Goal: Use online tool/utility: Utilize a website feature to perform a specific function

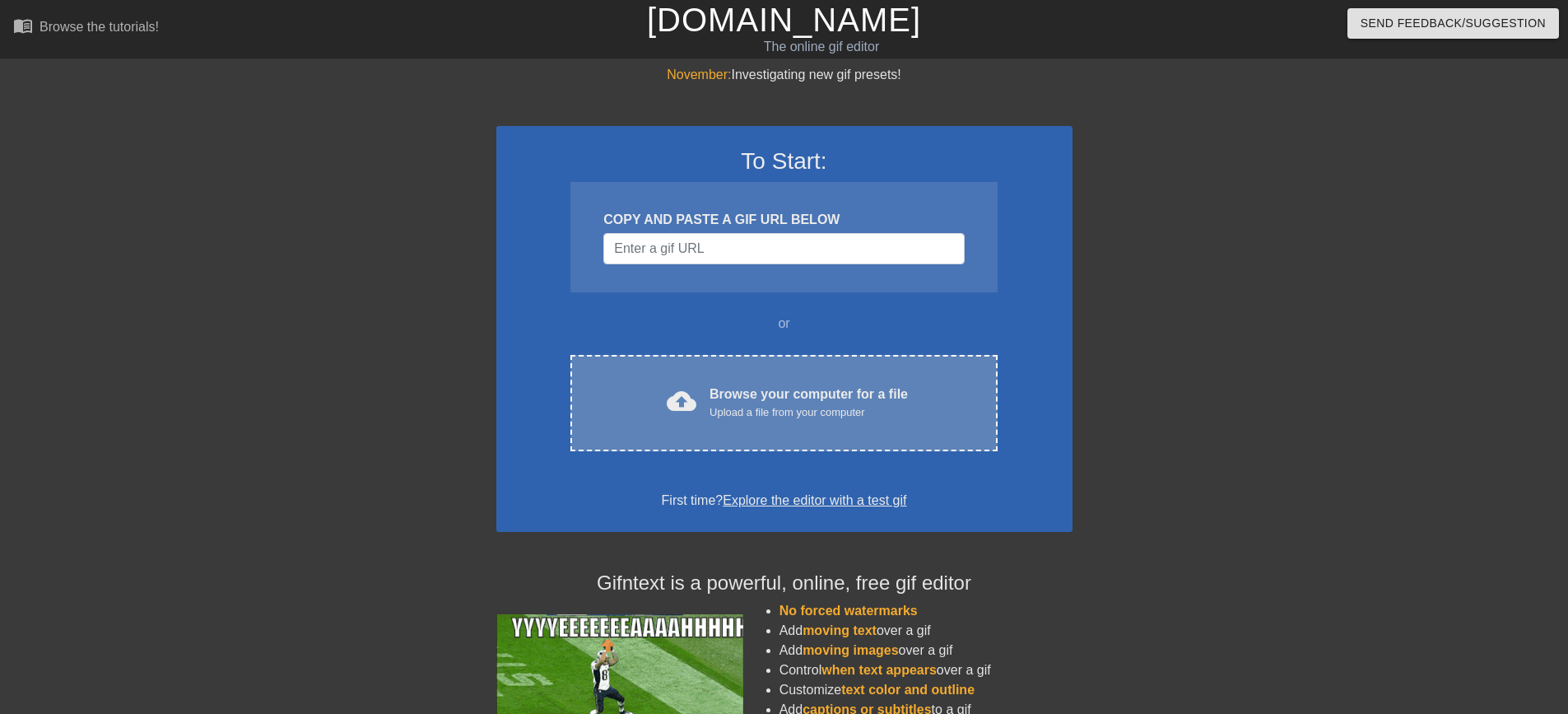
click at [791, 392] on div "Browse your computer for a file Upload a file from your computer" at bounding box center [809, 403] width 199 height 36
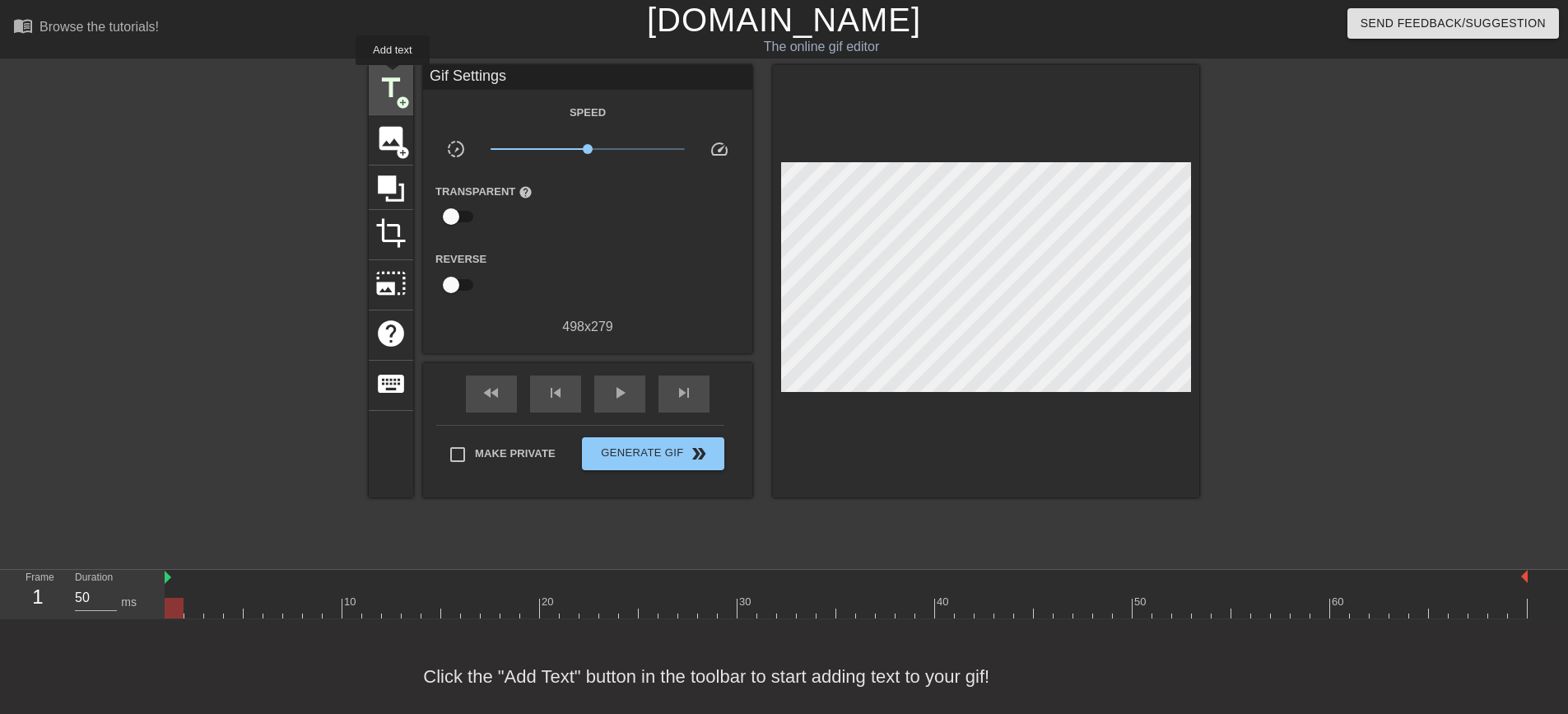
click at [394, 77] on span "title" at bounding box center [391, 88] width 31 height 31
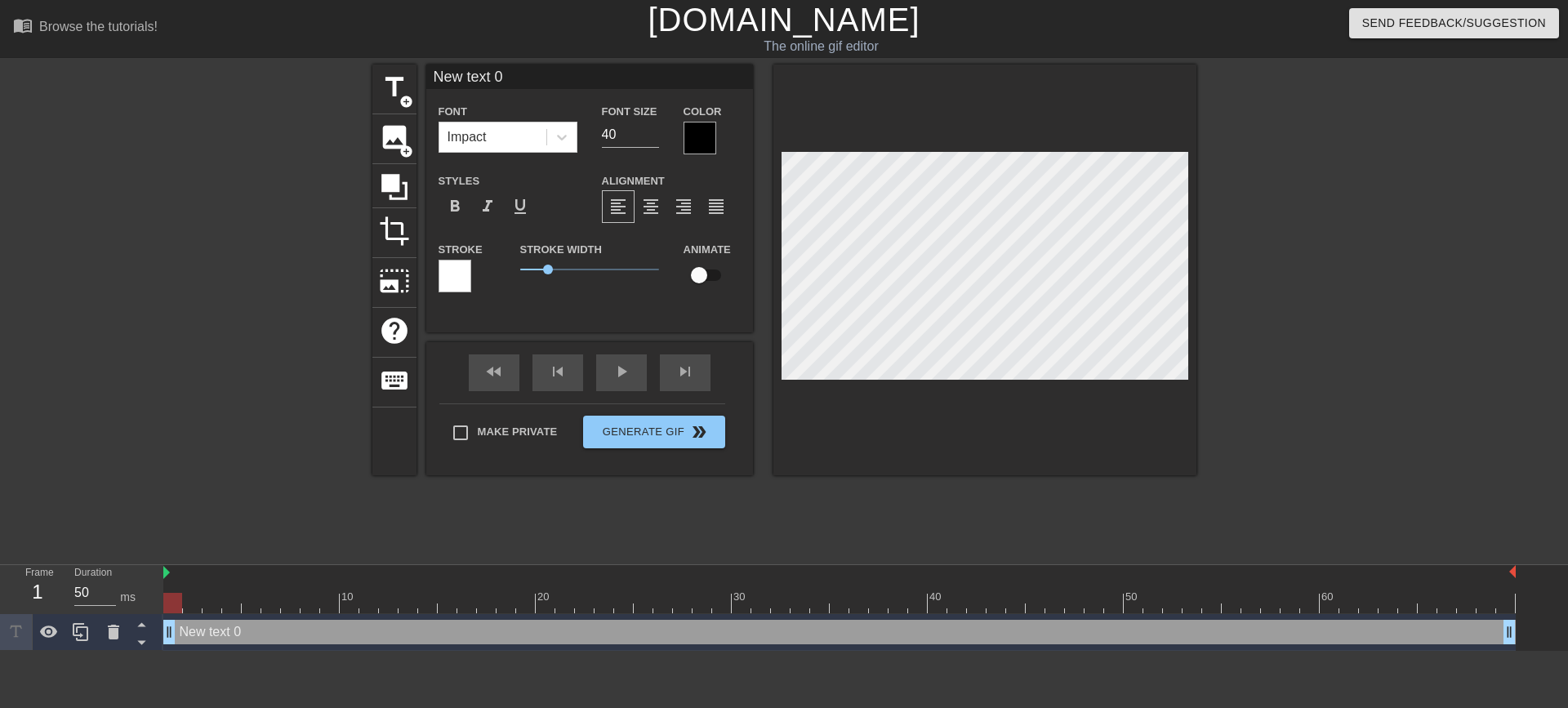
scroll to position [3, 5]
type input "I"
type textarea "I"
type input "In"
type textarea "In"
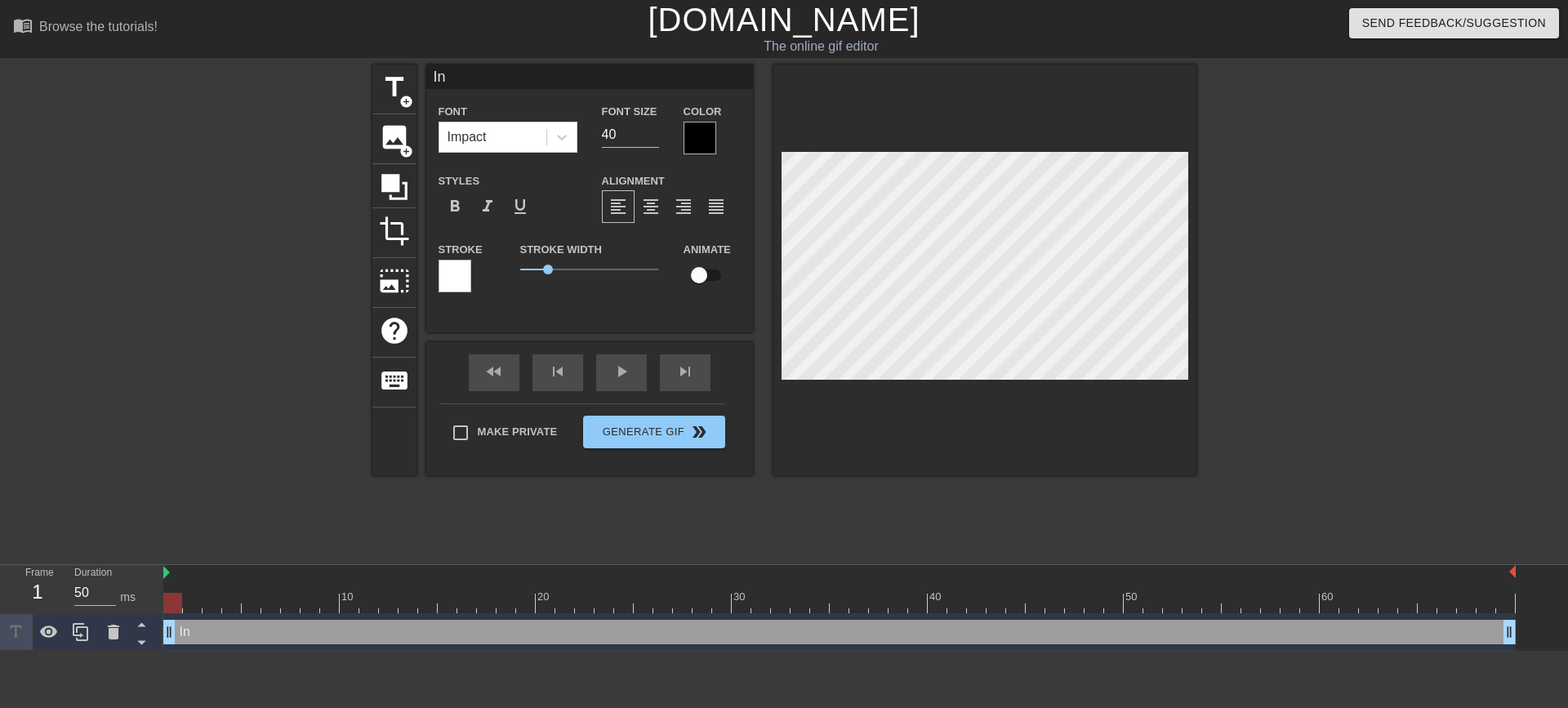
type input "Int"
type textarea "Int"
type input "IntX"
type textarea "IntX"
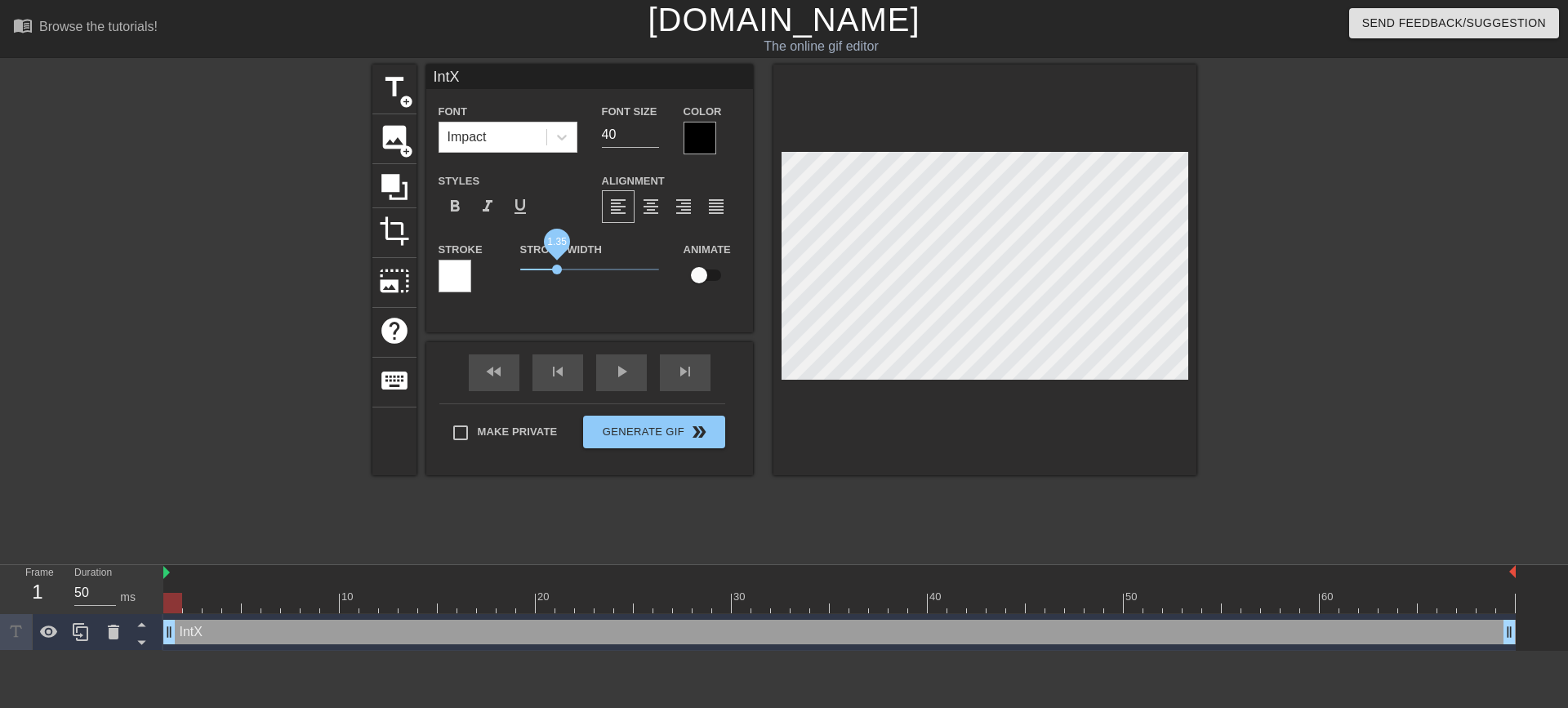
drag, startPoint x: 542, startPoint y: 269, endPoint x: 557, endPoint y: 279, distance: 18.0
click at [557, 279] on span "1.35" at bounding box center [589, 269] width 138 height 20
click at [650, 214] on span "format_align_center" at bounding box center [651, 207] width 20 height 20
click at [609, 138] on input "40" at bounding box center [630, 135] width 57 height 26
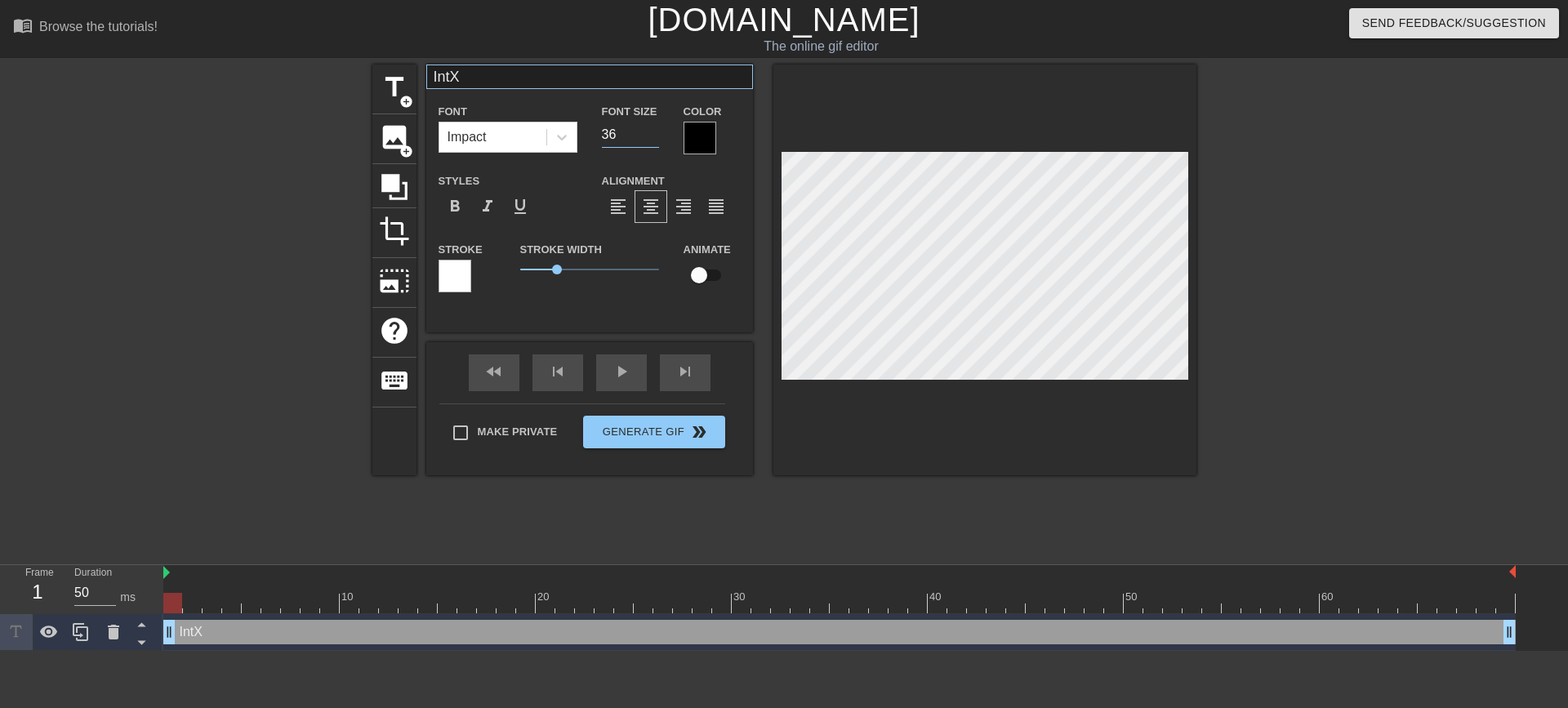
type input "3"
type input "30"
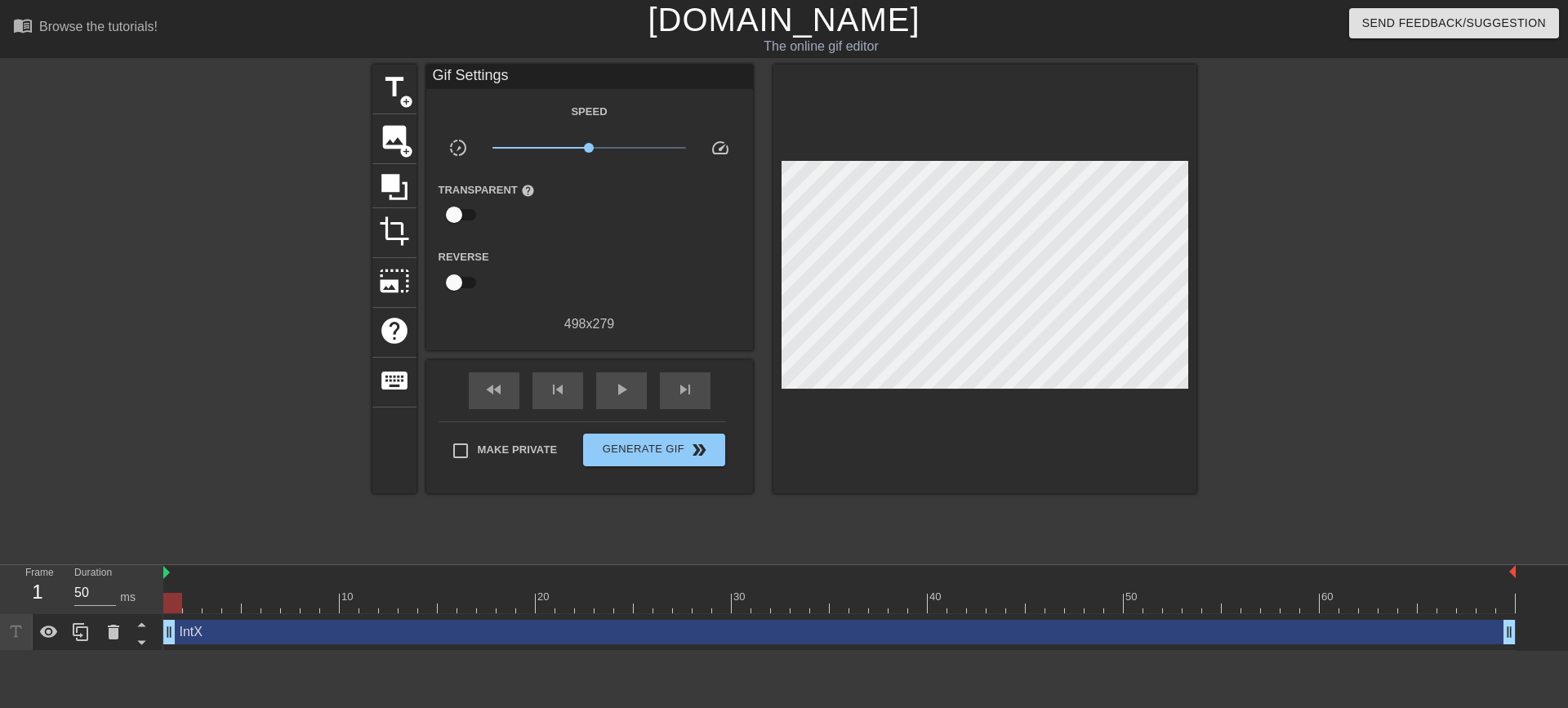
click at [1245, 342] on div at bounding box center [1338, 309] width 245 height 490
click at [635, 389] on div "play_arrow" at bounding box center [622, 391] width 51 height 37
click at [698, 458] on span "double_arrow" at bounding box center [699, 450] width 20 height 20
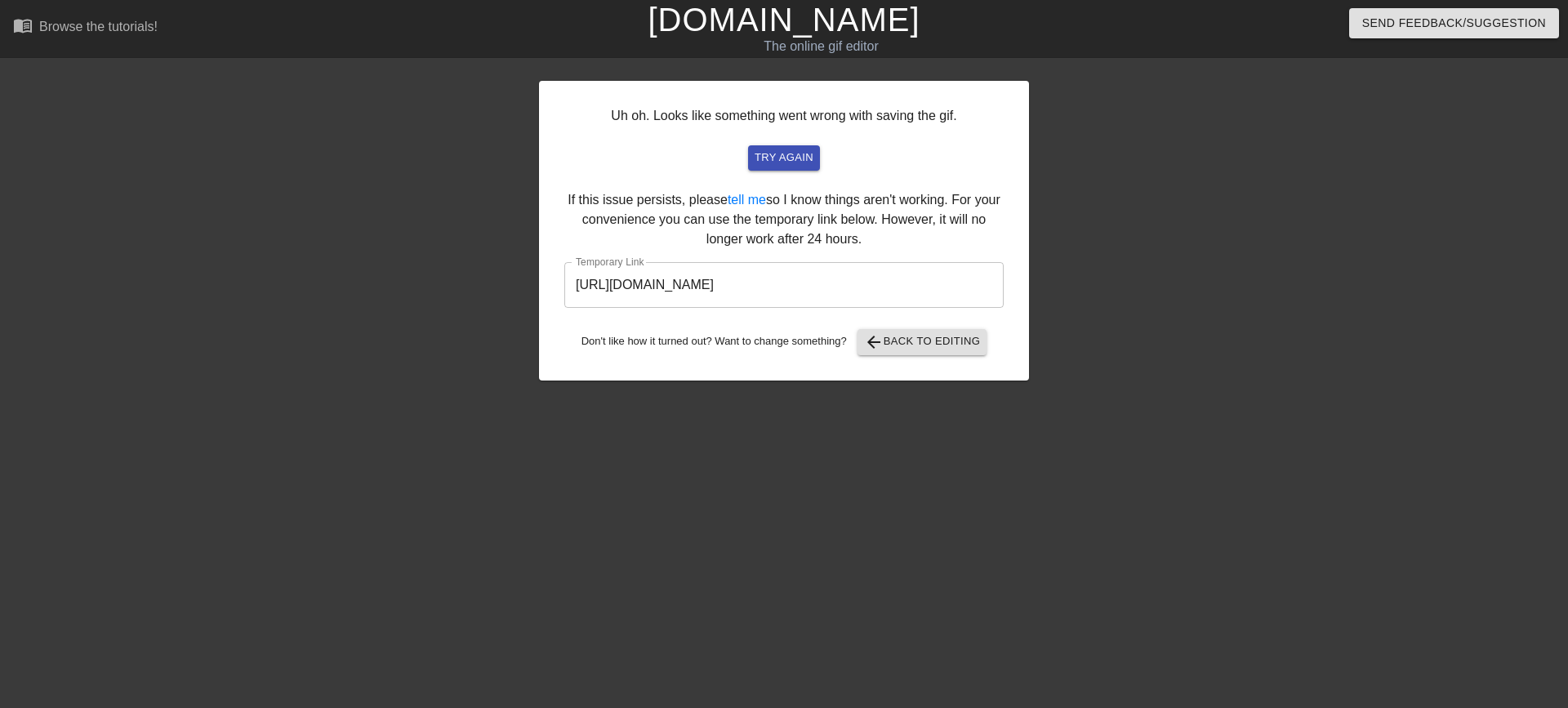
click at [758, 288] on input "[URL][DOMAIN_NAME]" at bounding box center [784, 285] width 440 height 46
